Goal: Transaction & Acquisition: Book appointment/travel/reservation

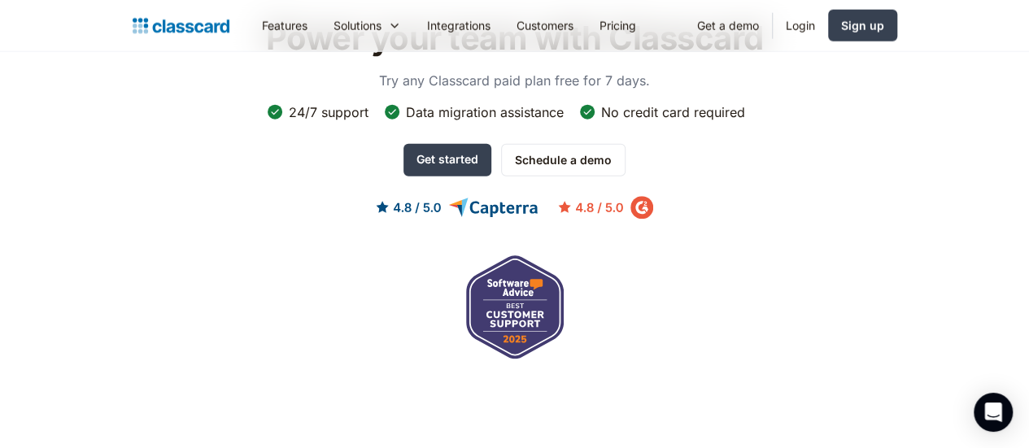
scroll to position [5096, 0]
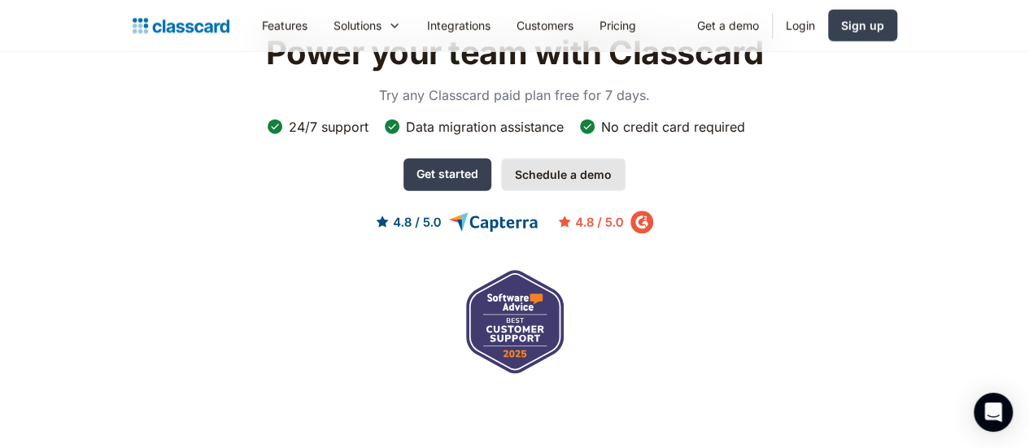
click at [578, 159] on link "Schedule a demo" at bounding box center [563, 175] width 125 height 33
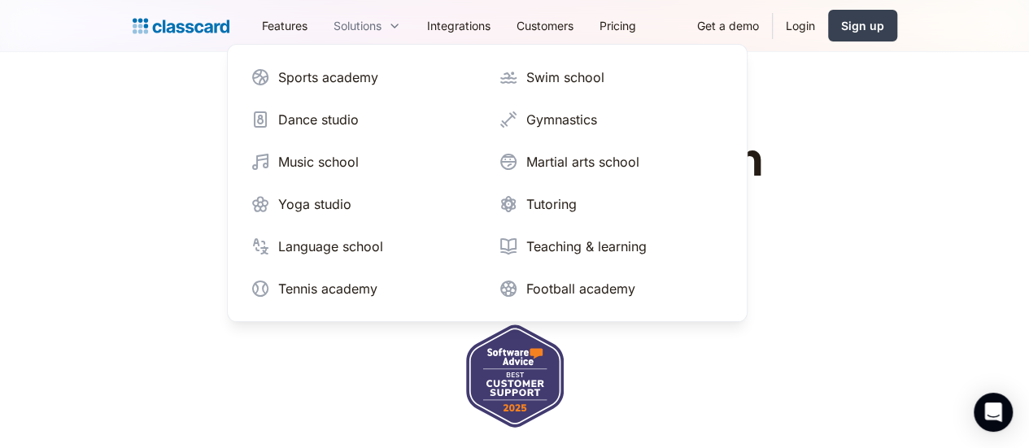
click at [334, 24] on div "Solutions" at bounding box center [358, 25] width 48 height 17
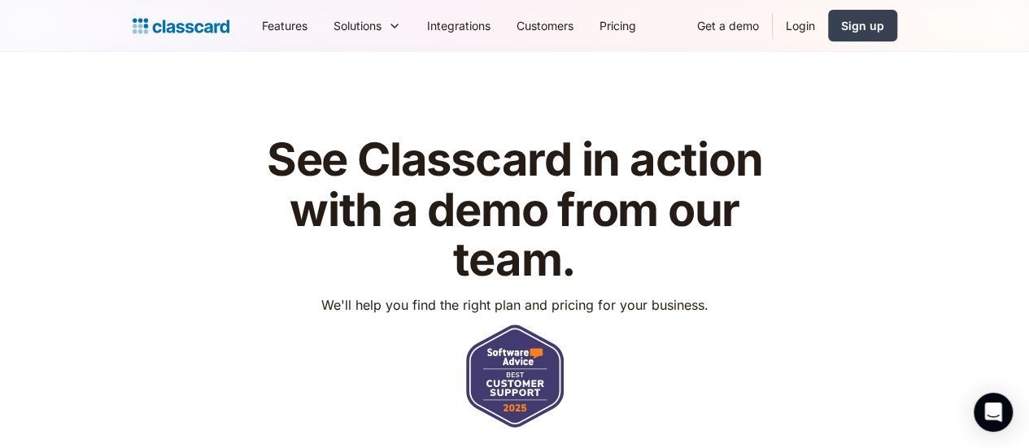
click at [133, 27] on img "home" at bounding box center [181, 26] width 97 height 23
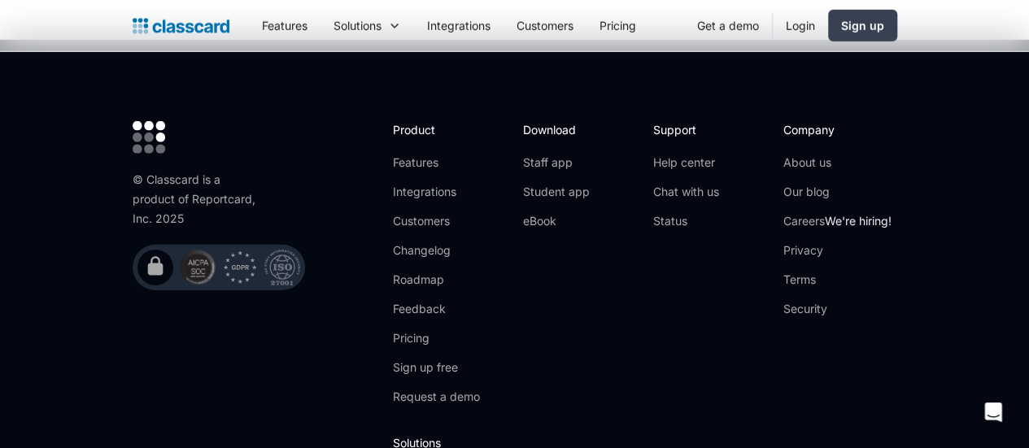
scroll to position [5642, 0]
